Goal: Task Accomplishment & Management: Manage account settings

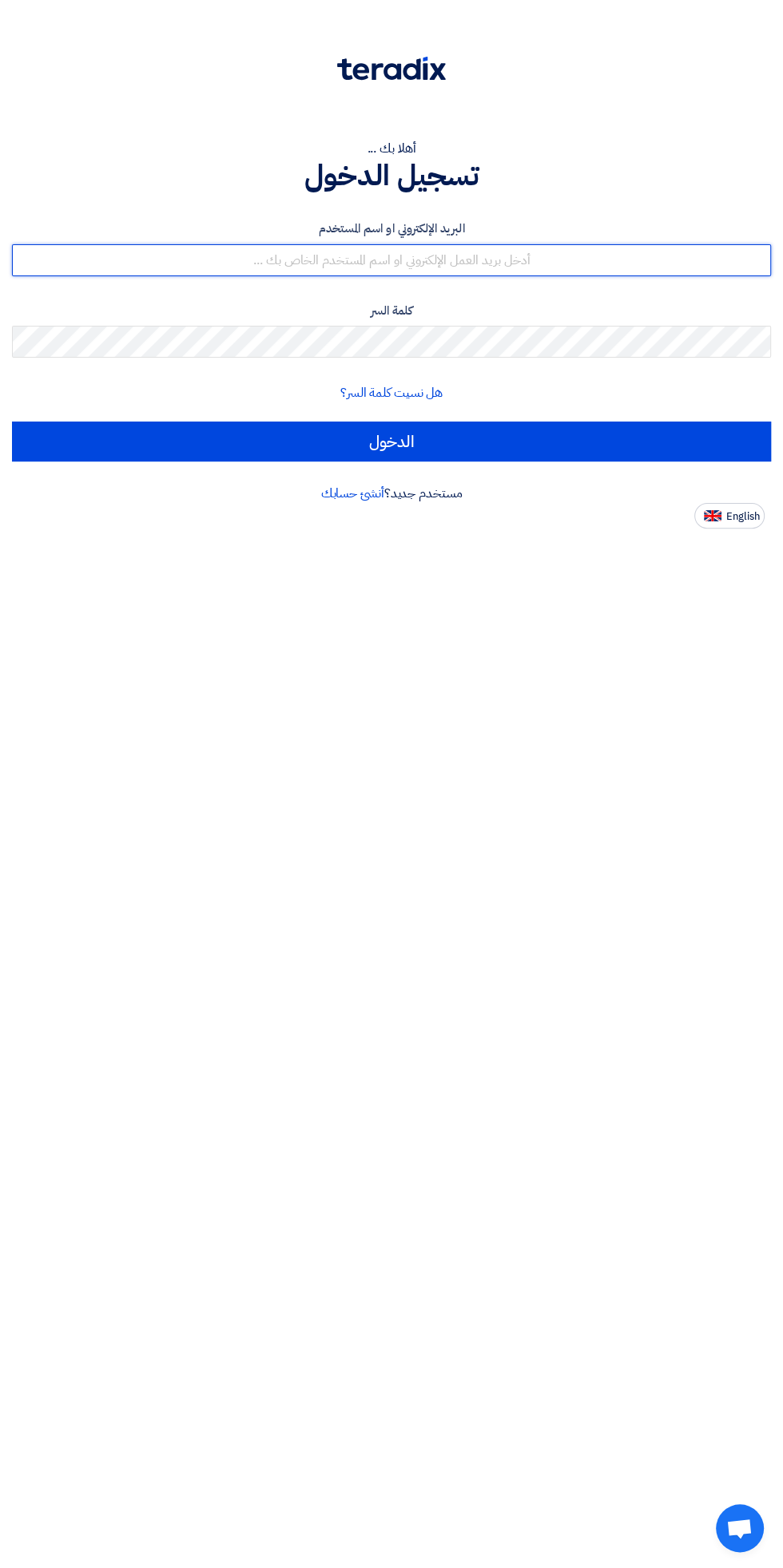
click at [659, 246] on input "text" at bounding box center [391, 260] width 759 height 32
type input "[EMAIL_ADDRESS][DOMAIN_NAME]"
click at [12, 422] on input "الدخول" at bounding box center [391, 441] width 759 height 40
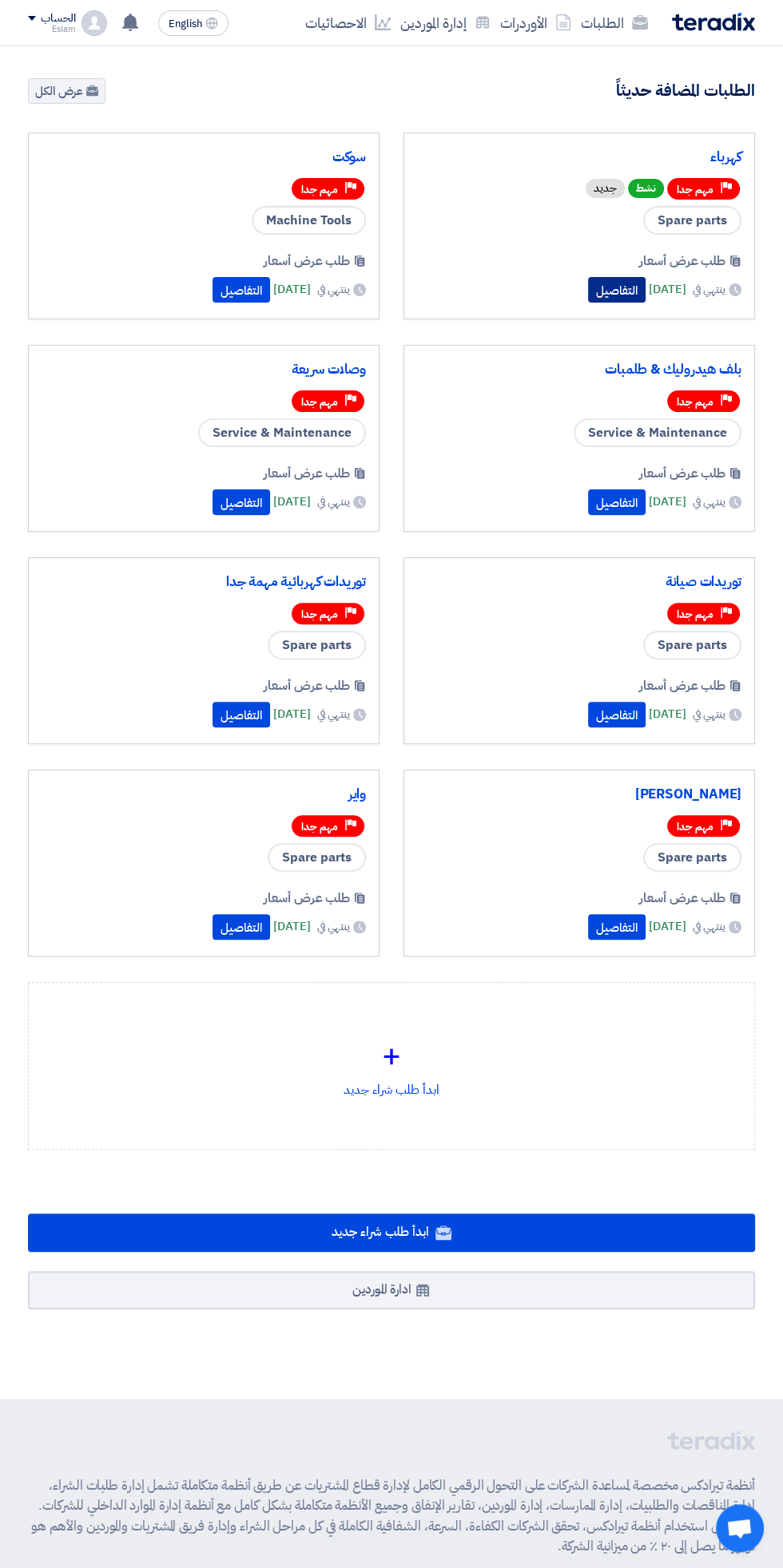
click at [588, 286] on button "التفاصيل" at bounding box center [616, 290] width 58 height 25
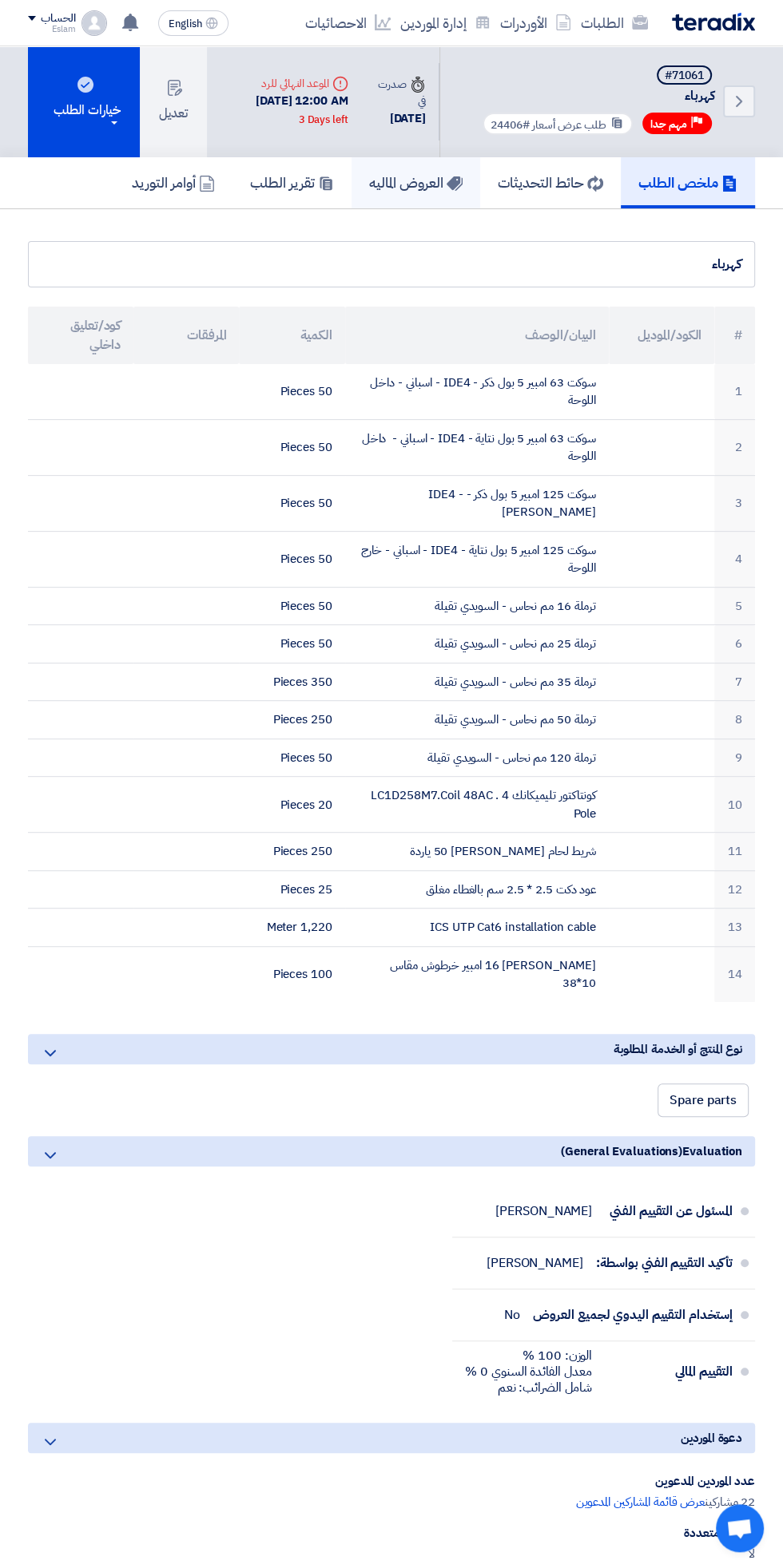
click at [426, 174] on h5 "العروض الماليه" at bounding box center [416, 182] width 94 height 19
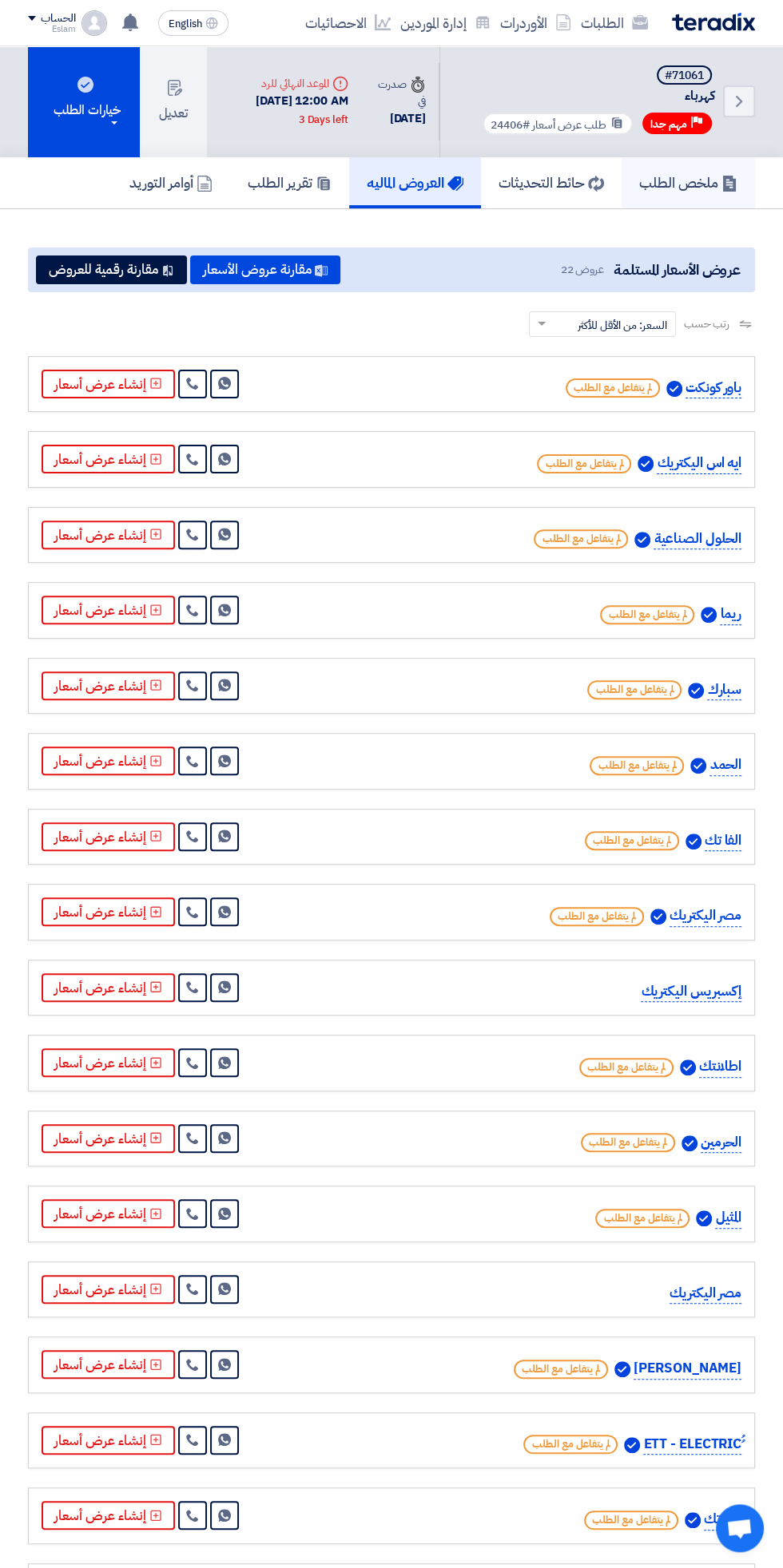
click at [676, 182] on h5 "ملخص الطلب" at bounding box center [687, 182] width 99 height 19
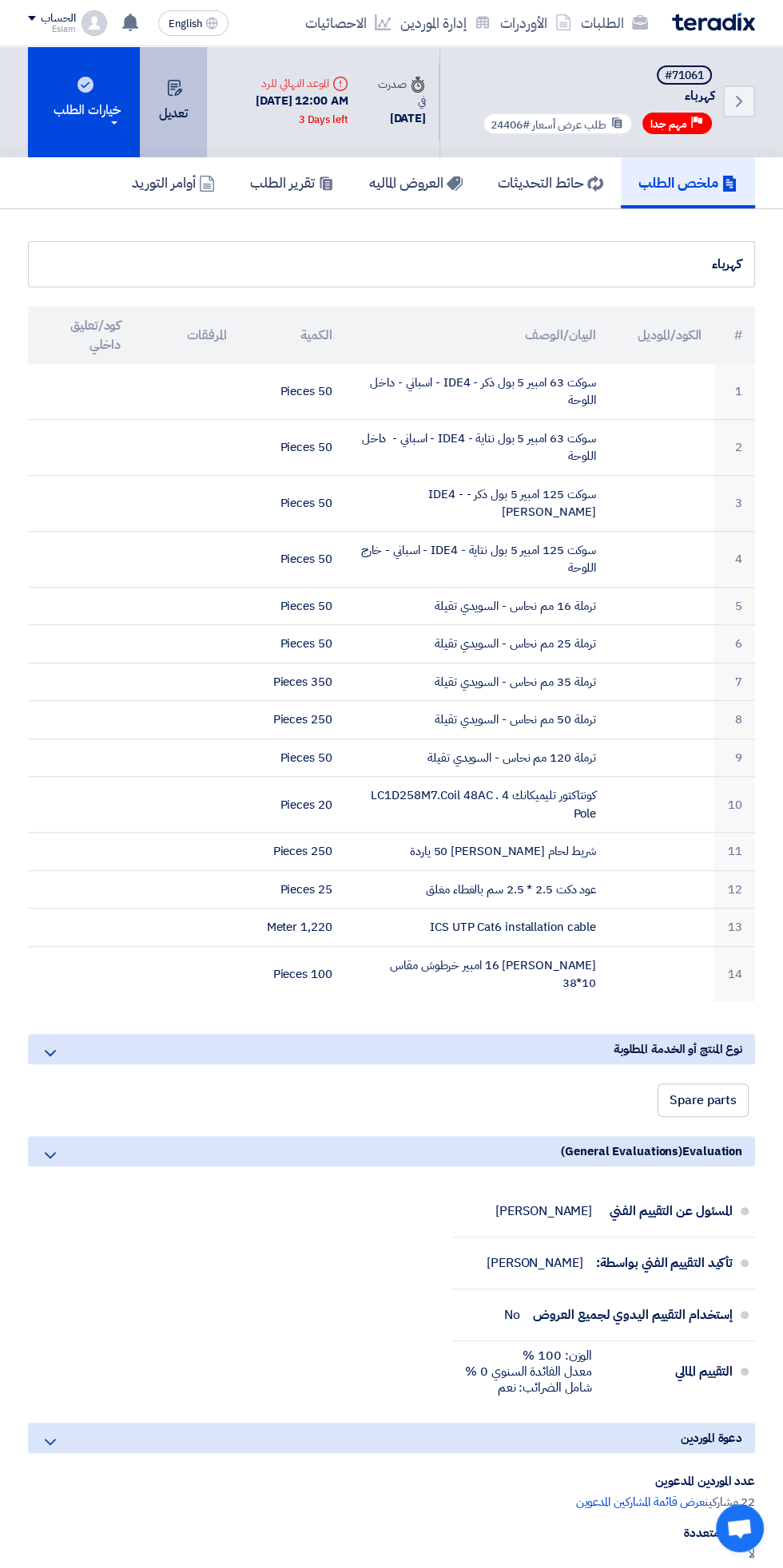
click at [174, 116] on button "تعديل" at bounding box center [173, 101] width 67 height 111
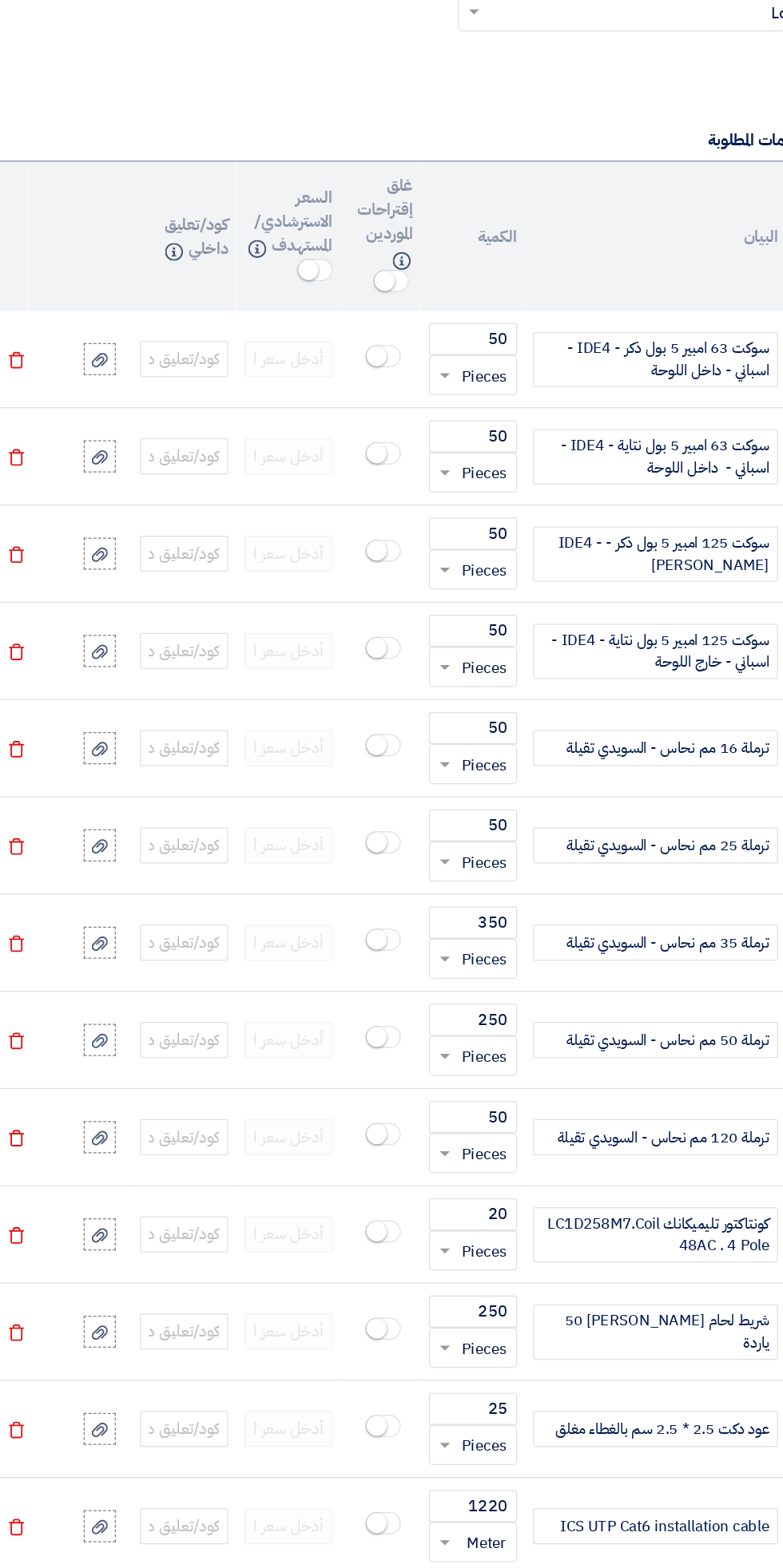
scroll to position [1030, 0]
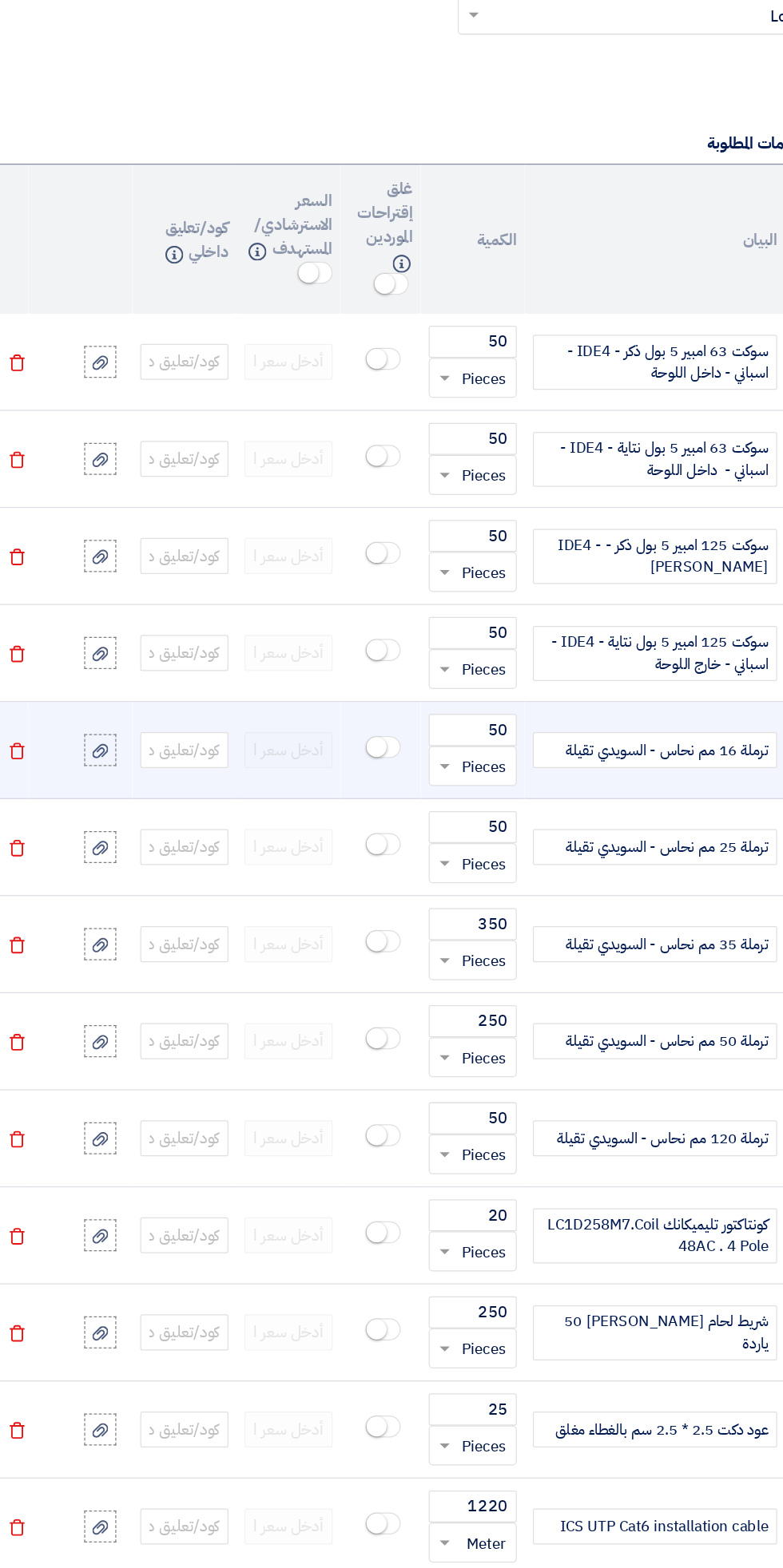
click at [47, 785] on use at bounding box center [52, 790] width 12 height 14
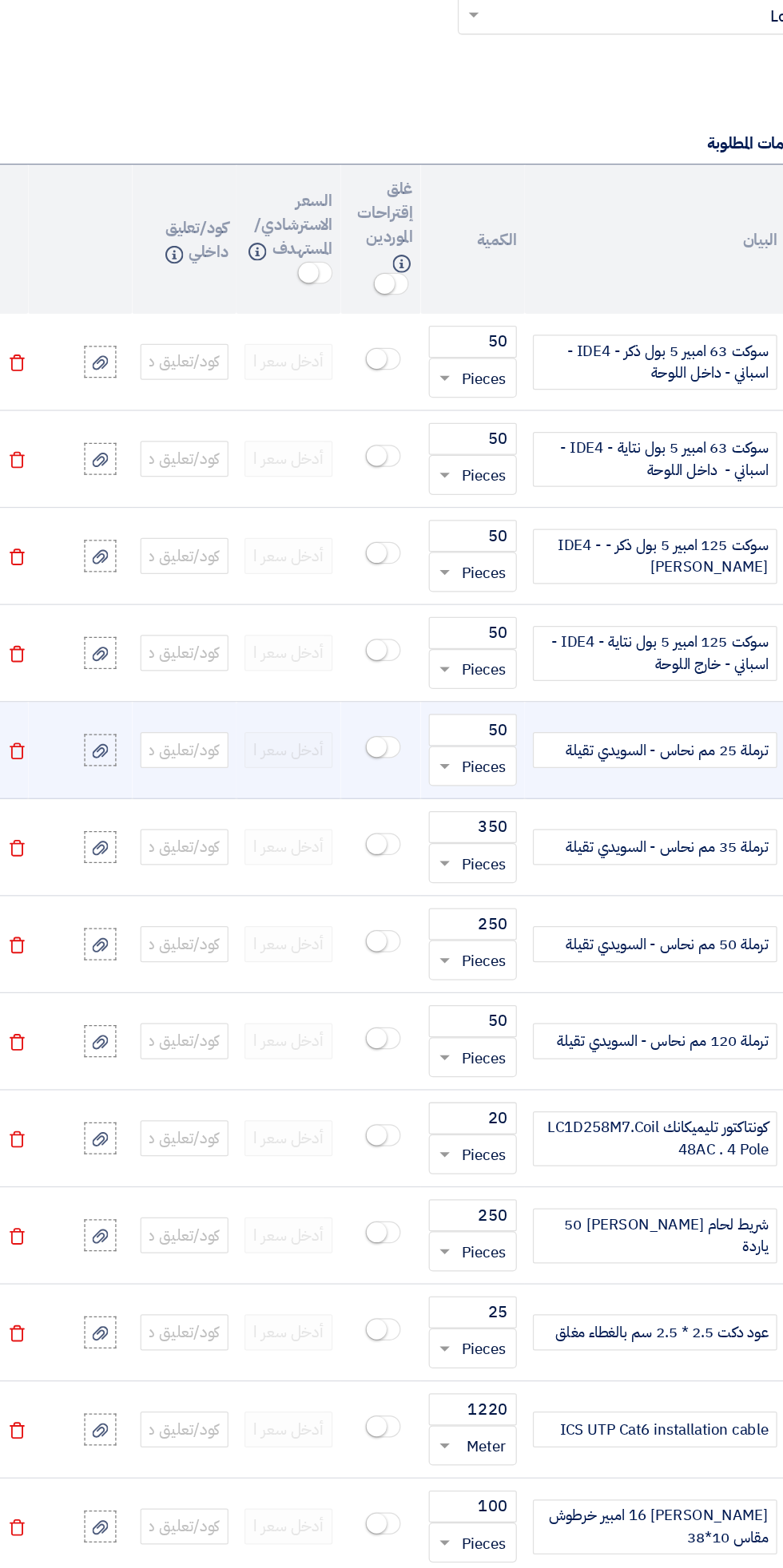
click at [52, 785] on icon "Delete" at bounding box center [52, 790] width 15 height 15
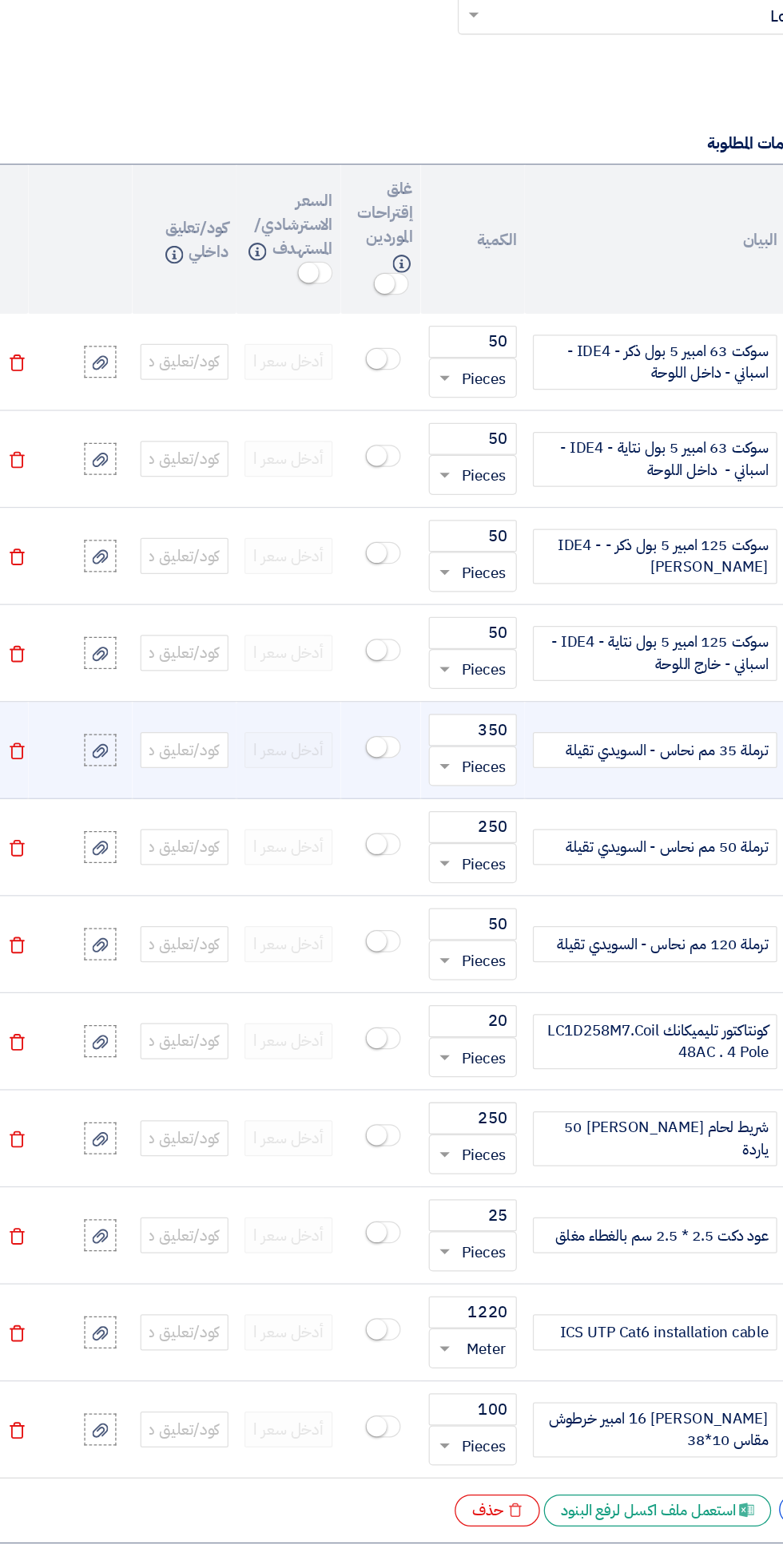
click at [51, 785] on icon "Delete" at bounding box center [52, 790] width 15 height 15
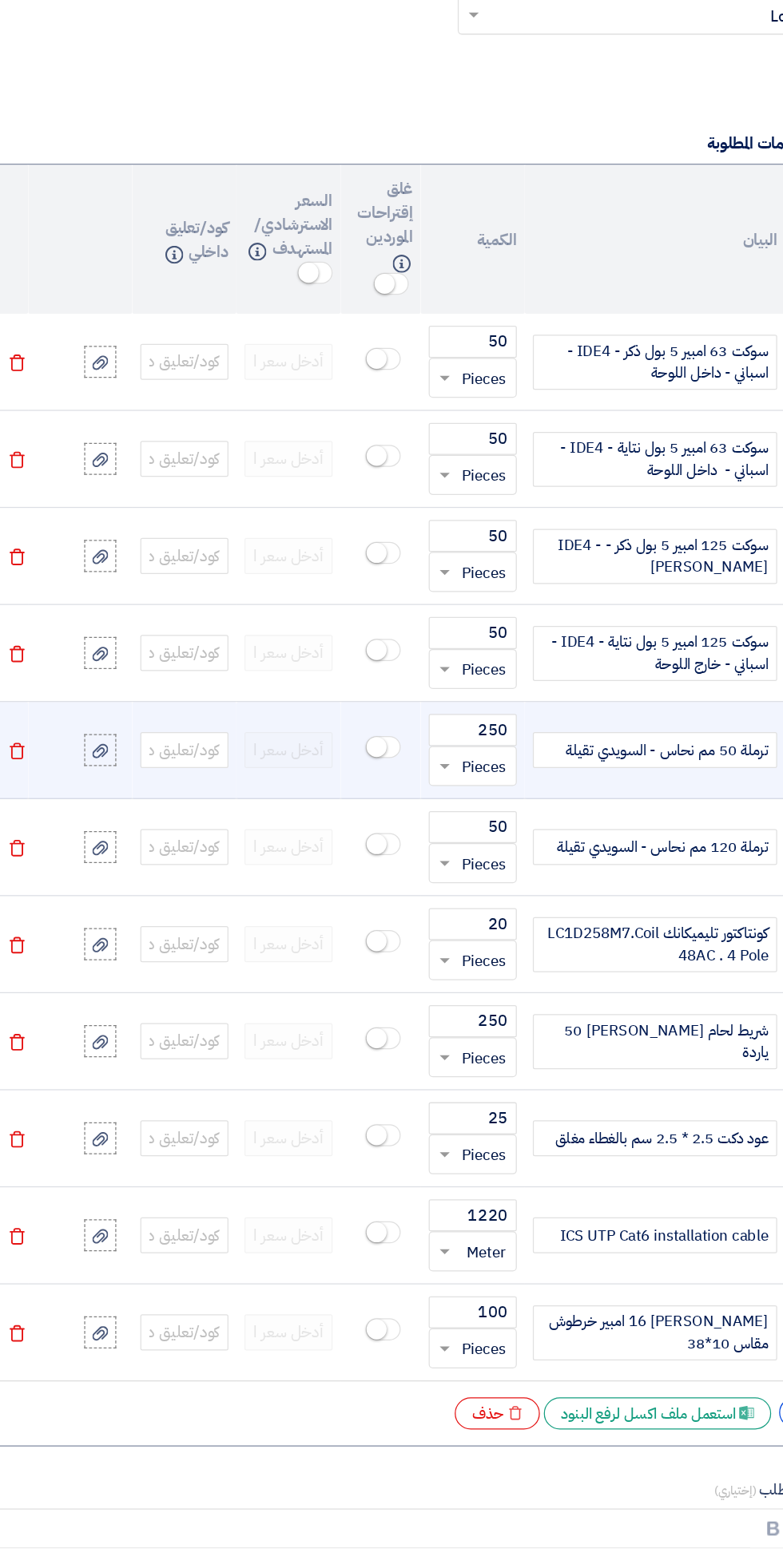
click at [51, 784] on icon "Delete" at bounding box center [52, 790] width 15 height 15
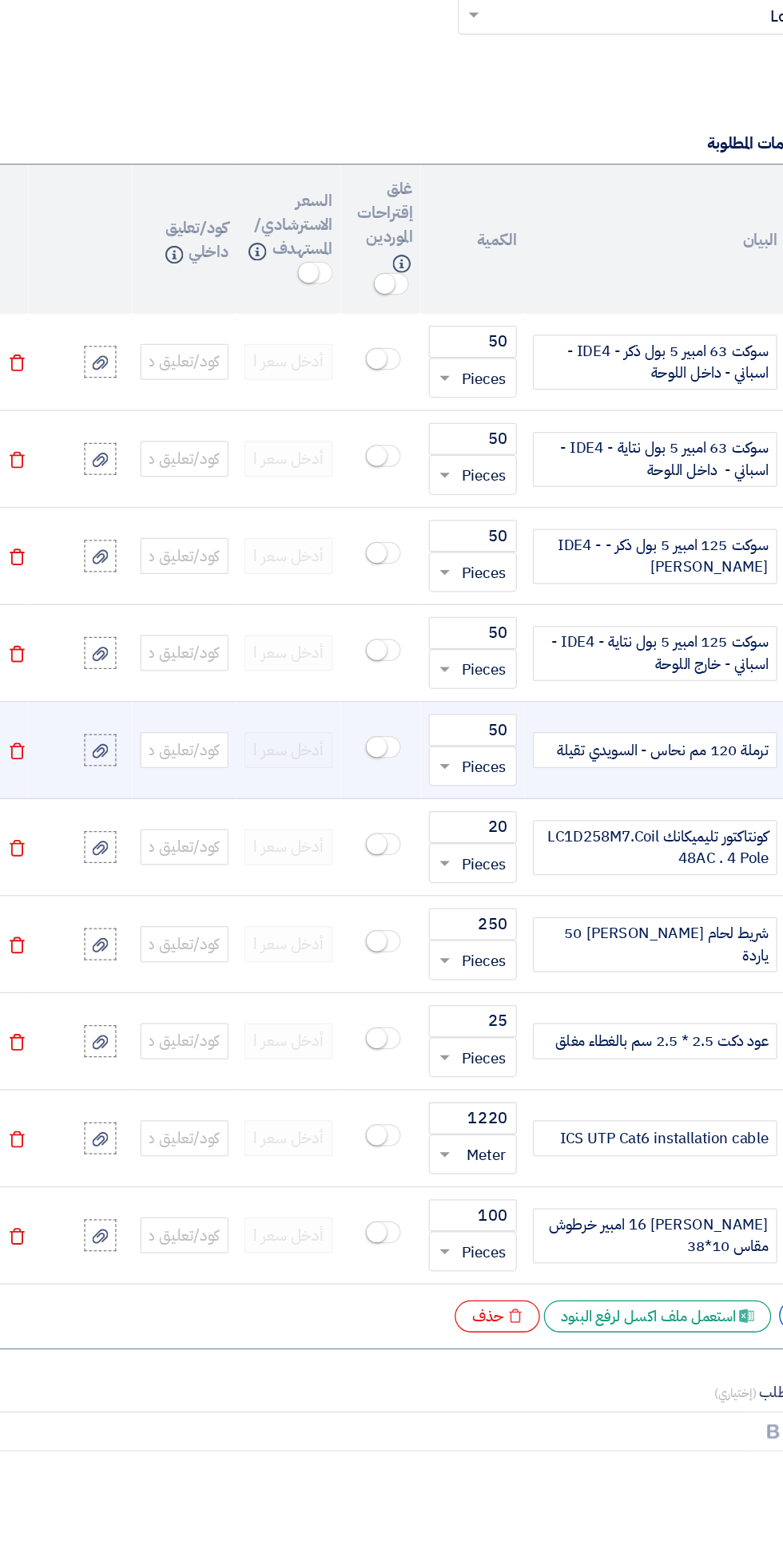
click at [58, 784] on icon "Delete" at bounding box center [52, 790] width 15 height 15
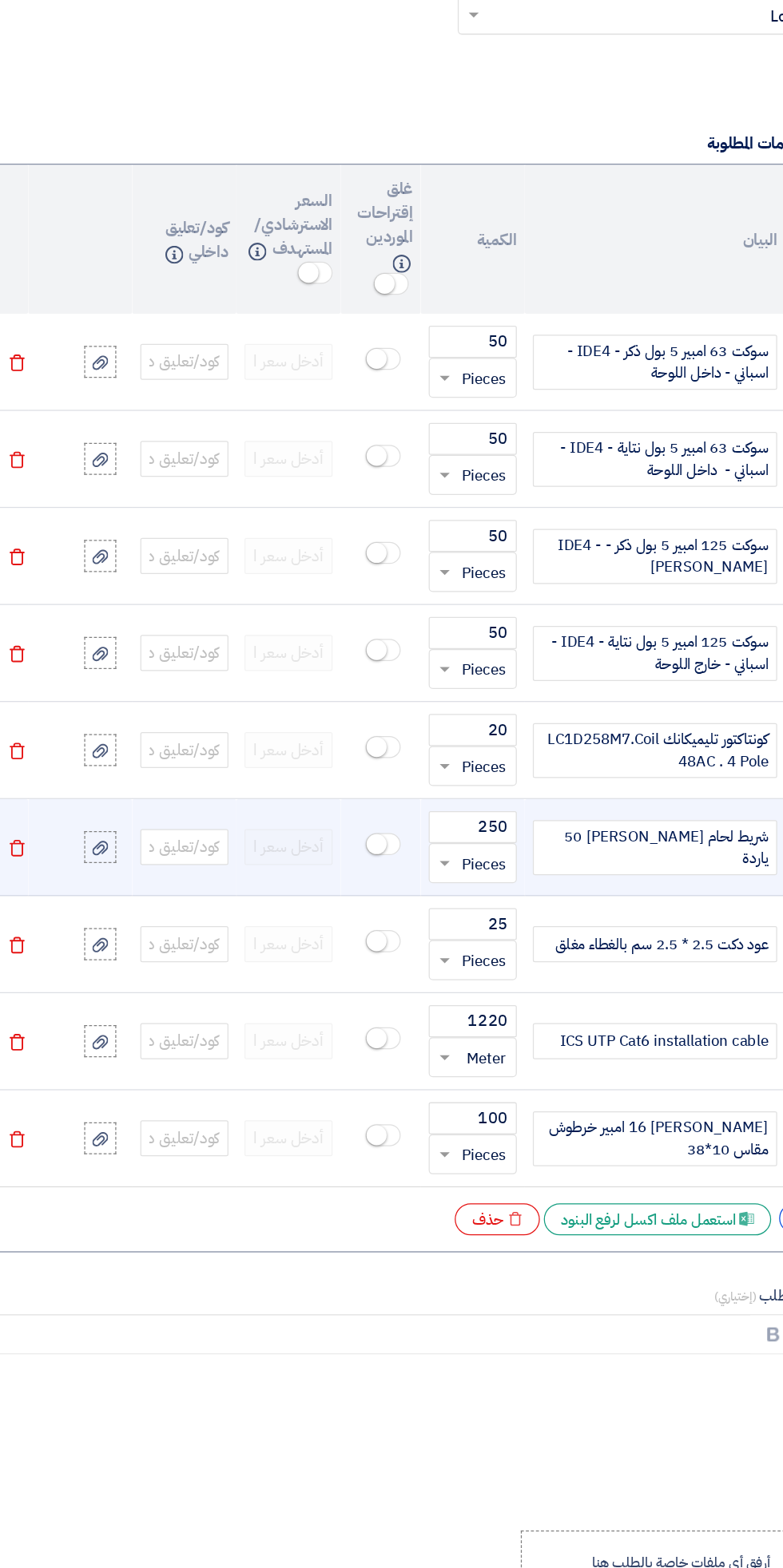
click at [53, 863] on icon "Delete" at bounding box center [52, 867] width 15 height 15
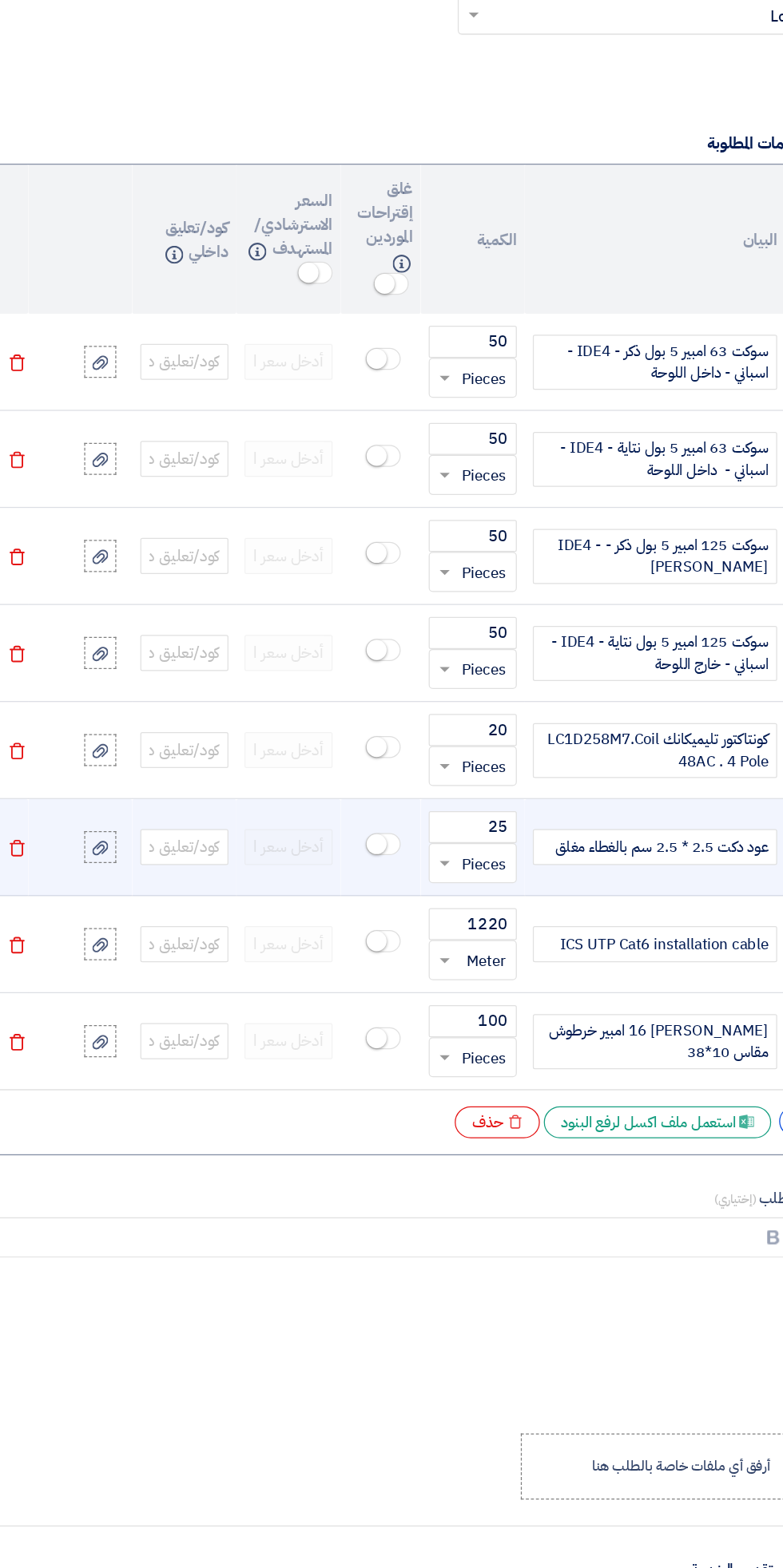
click at [51, 862] on icon "Delete" at bounding box center [52, 867] width 15 height 15
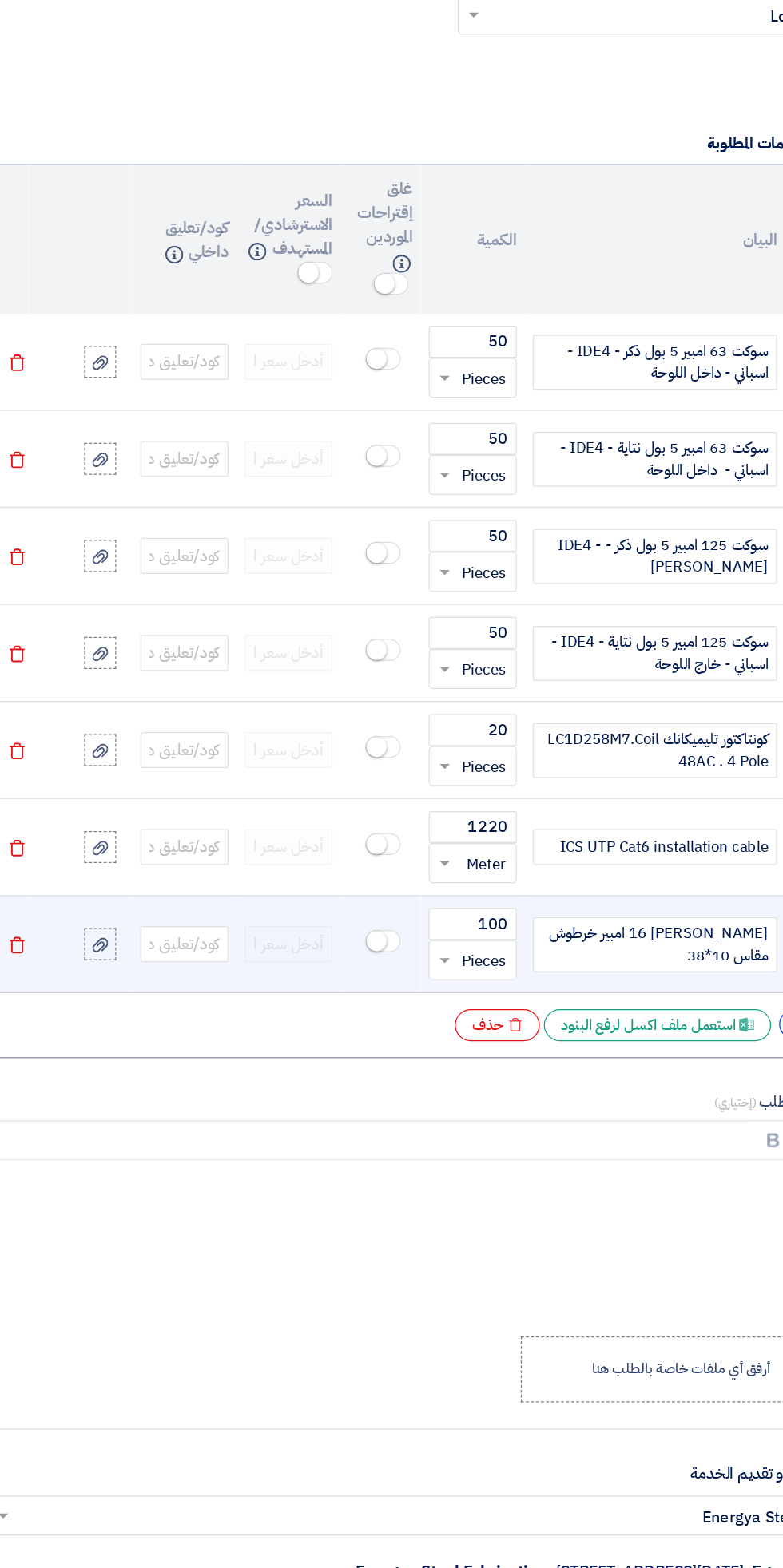
click at [52, 940] on icon "Delete" at bounding box center [52, 945] width 15 height 15
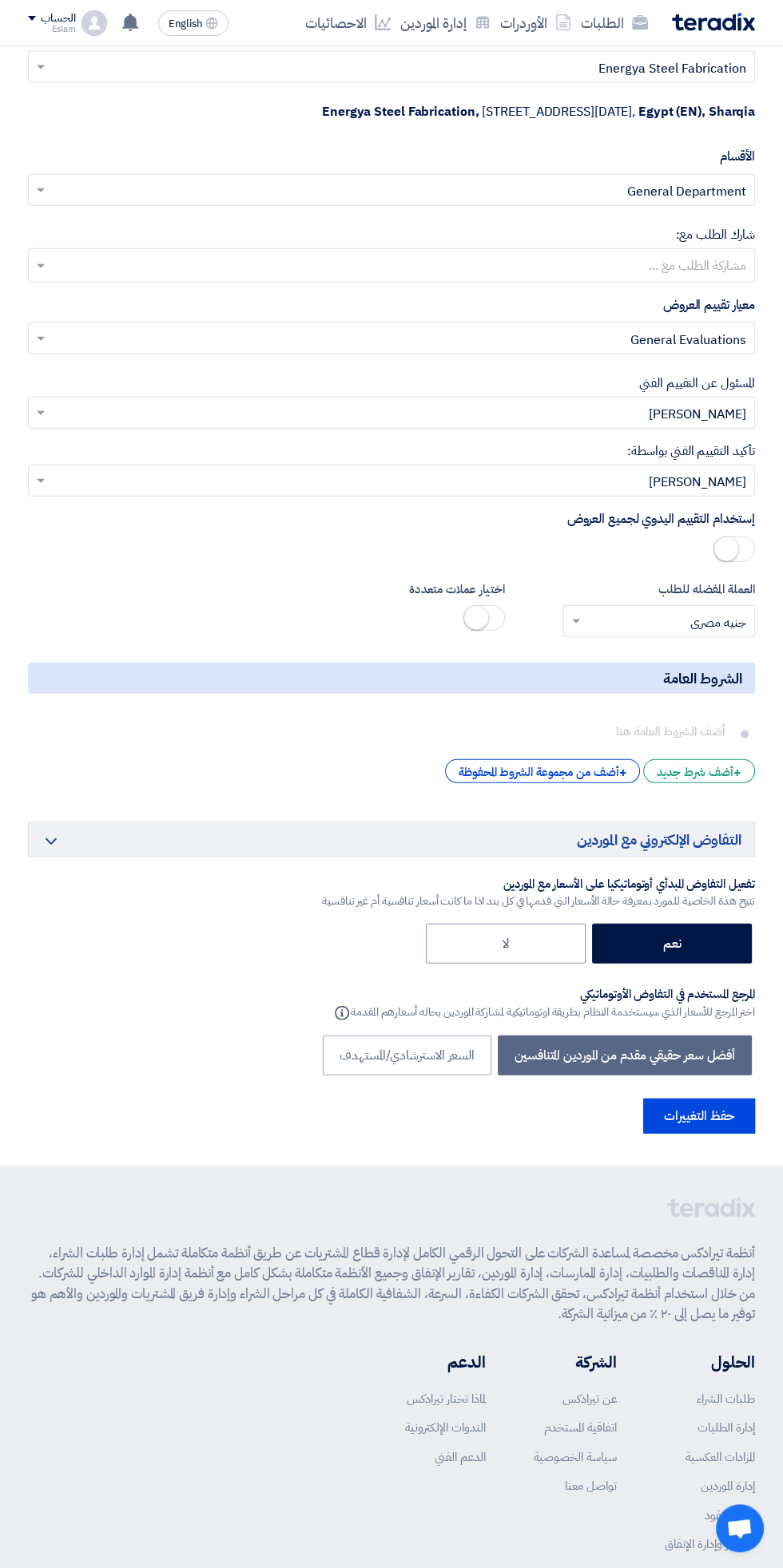
scroll to position [2410, 0]
click at [697, 1112] on button "حفظ التغييرات" at bounding box center [699, 1115] width 112 height 35
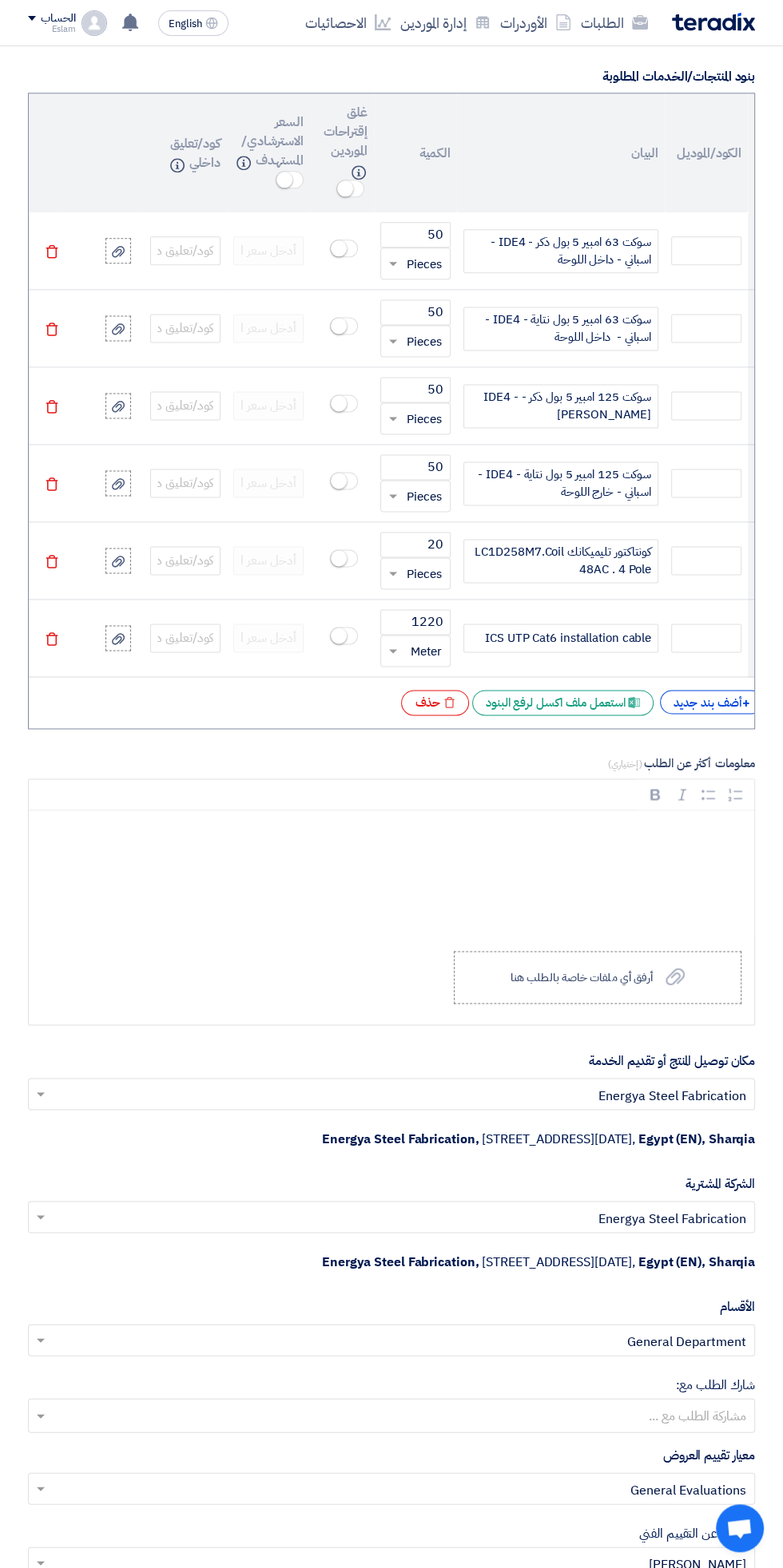
scroll to position [0, 0]
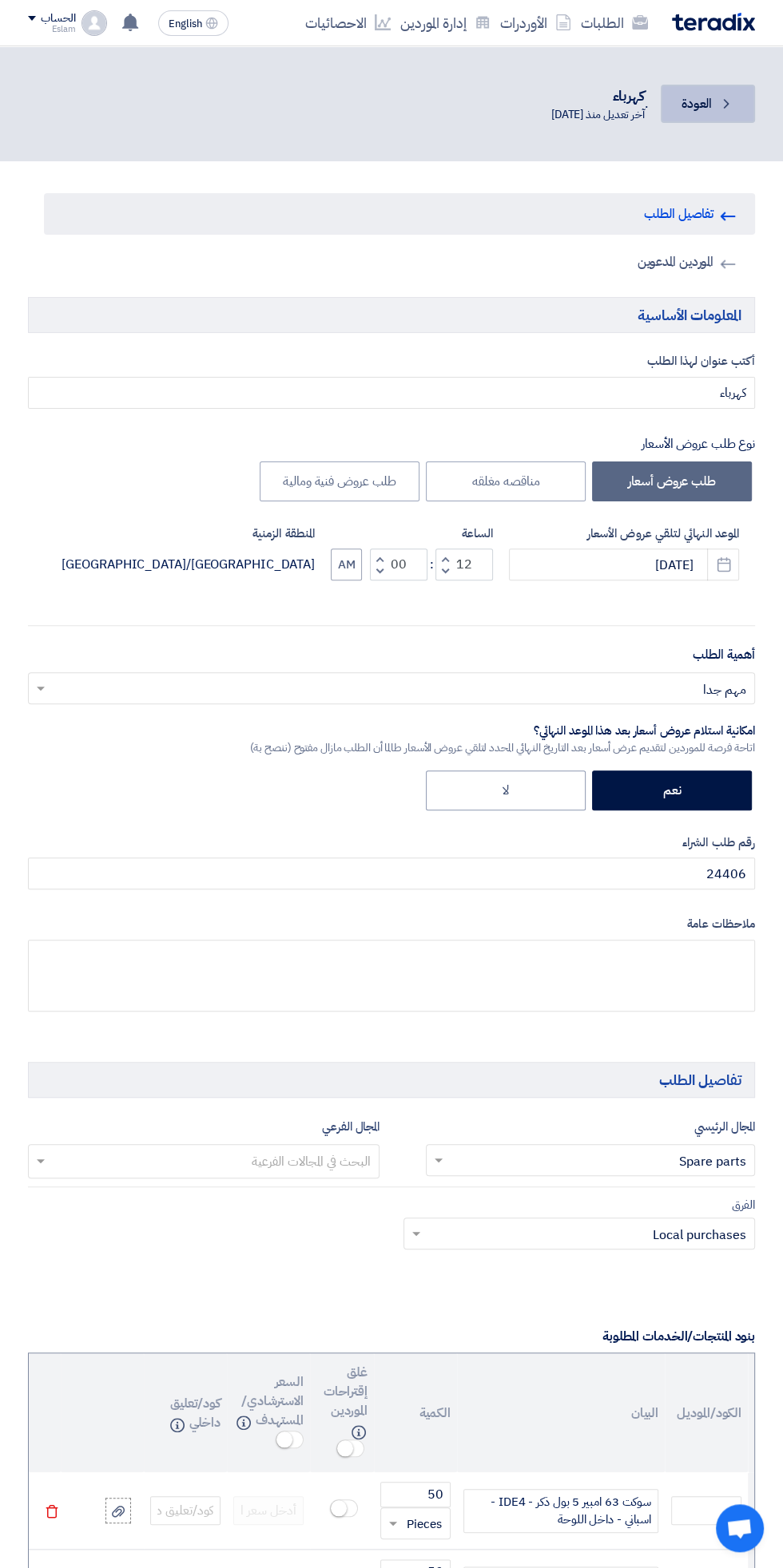
click at [713, 112] on link "Back العودة" at bounding box center [708, 103] width 95 height 38
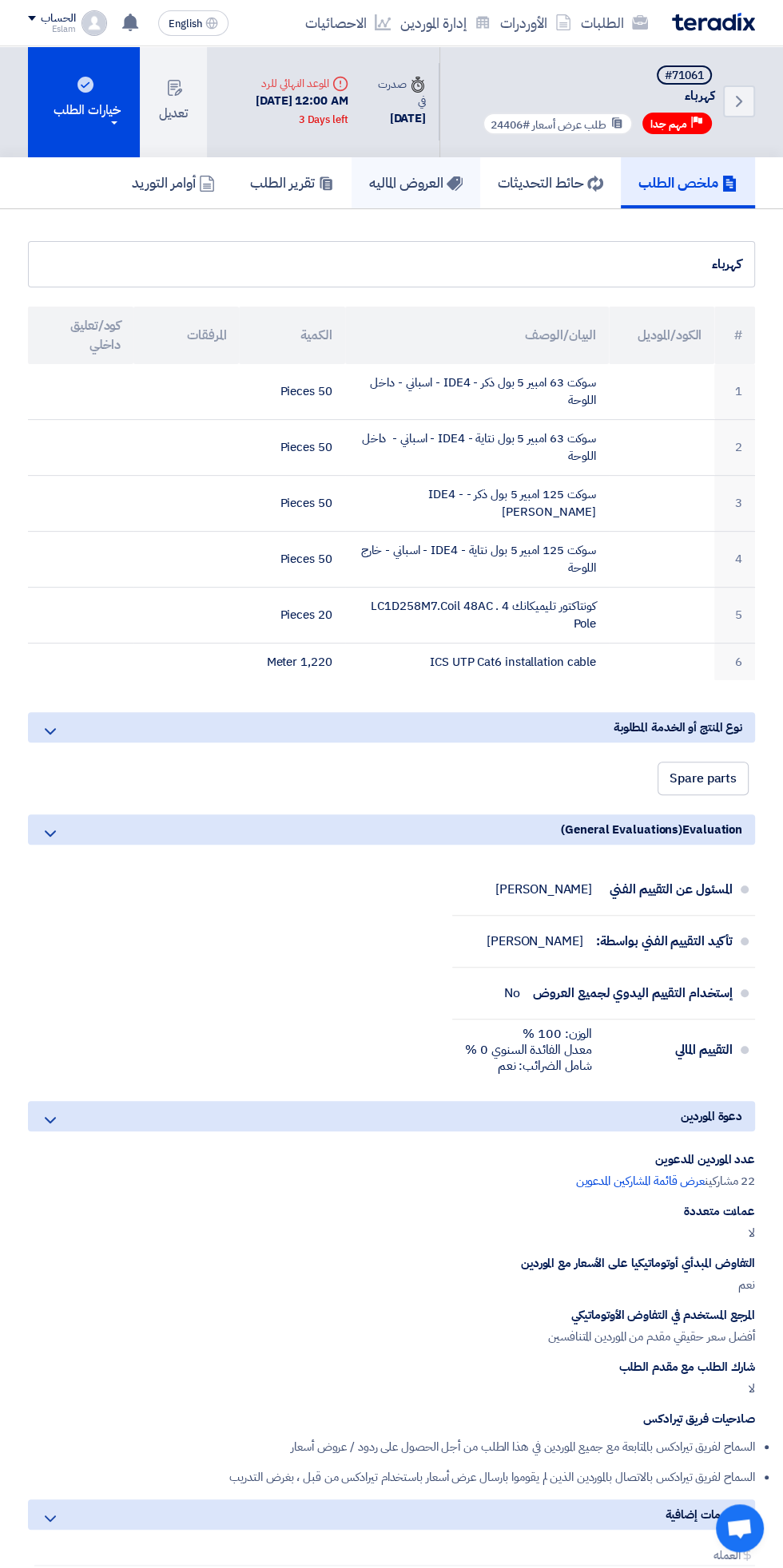
click at [415, 195] on link "العروض الماليه" at bounding box center [416, 182] width 129 height 51
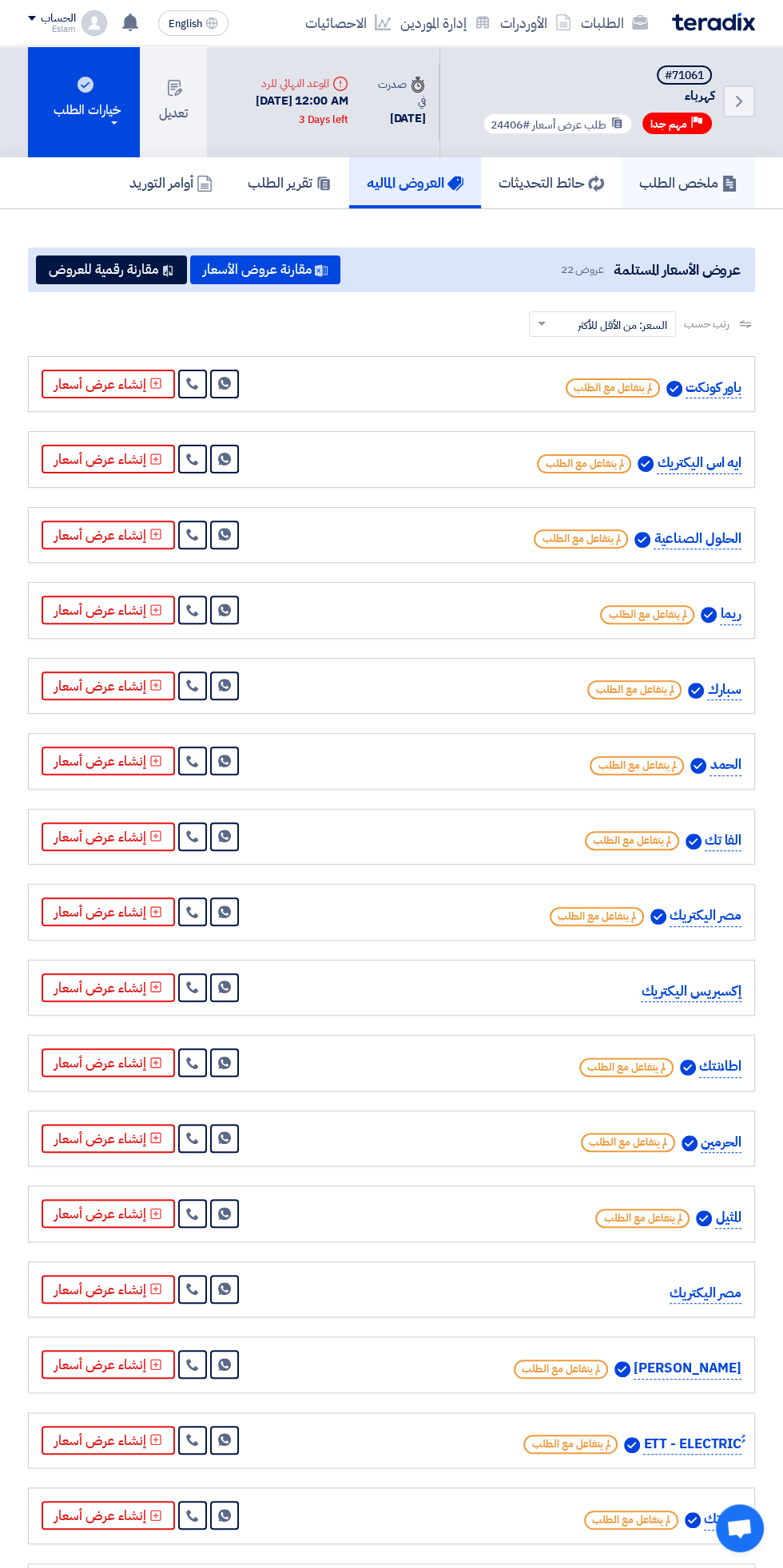
click at [721, 207] on link "ملخص الطلب" at bounding box center [687, 182] width 134 height 51
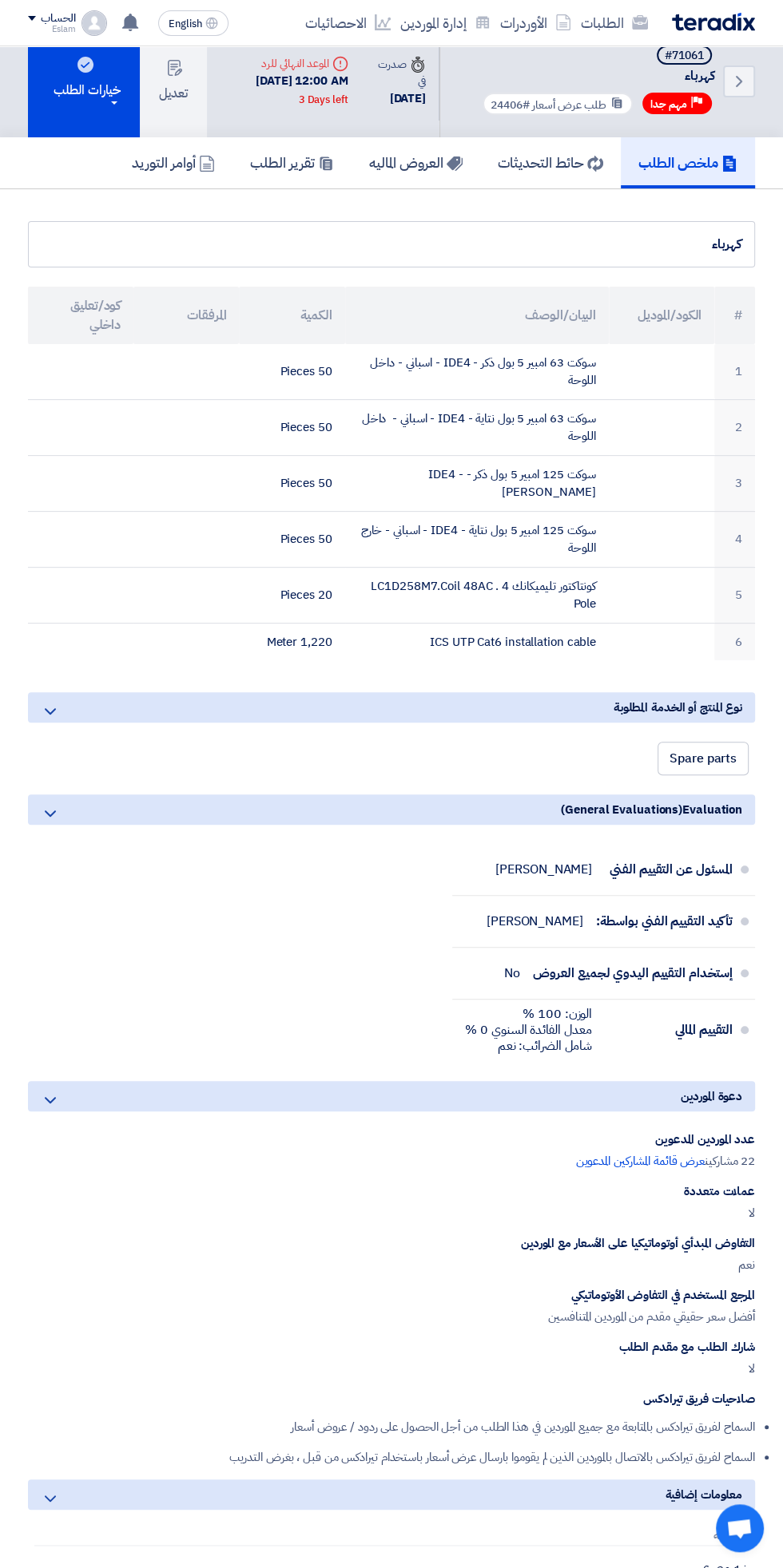
scroll to position [32, 0]
